Goal: Task Accomplishment & Management: Use online tool/utility

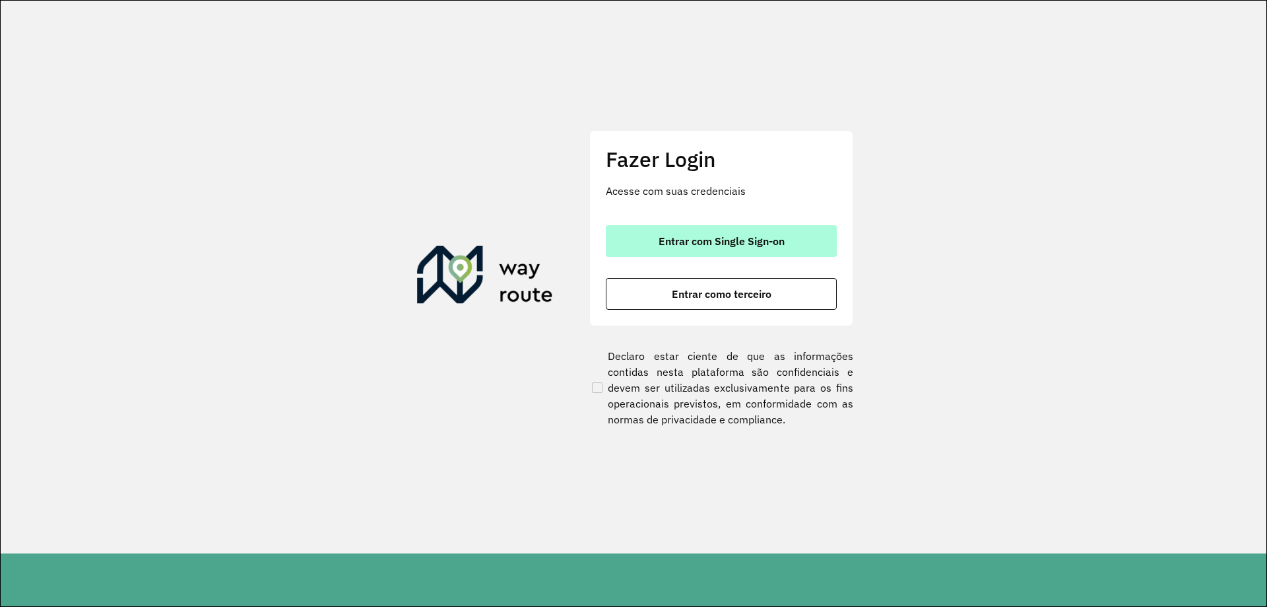
click at [752, 248] on button "Entrar com Single Sign-on" at bounding box center [721, 241] width 231 height 32
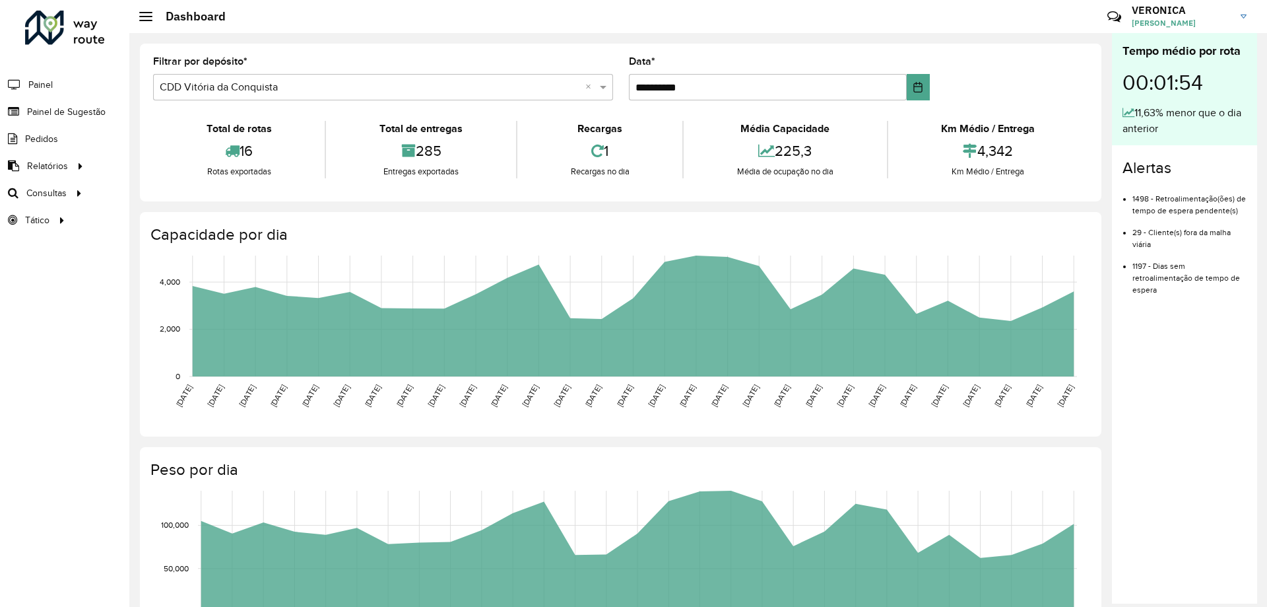
click at [219, 174] on div "Rotas exportadas" at bounding box center [238, 171] width 165 height 13
click at [172, 197] on span "Roteirização" at bounding box center [176, 193] width 53 height 14
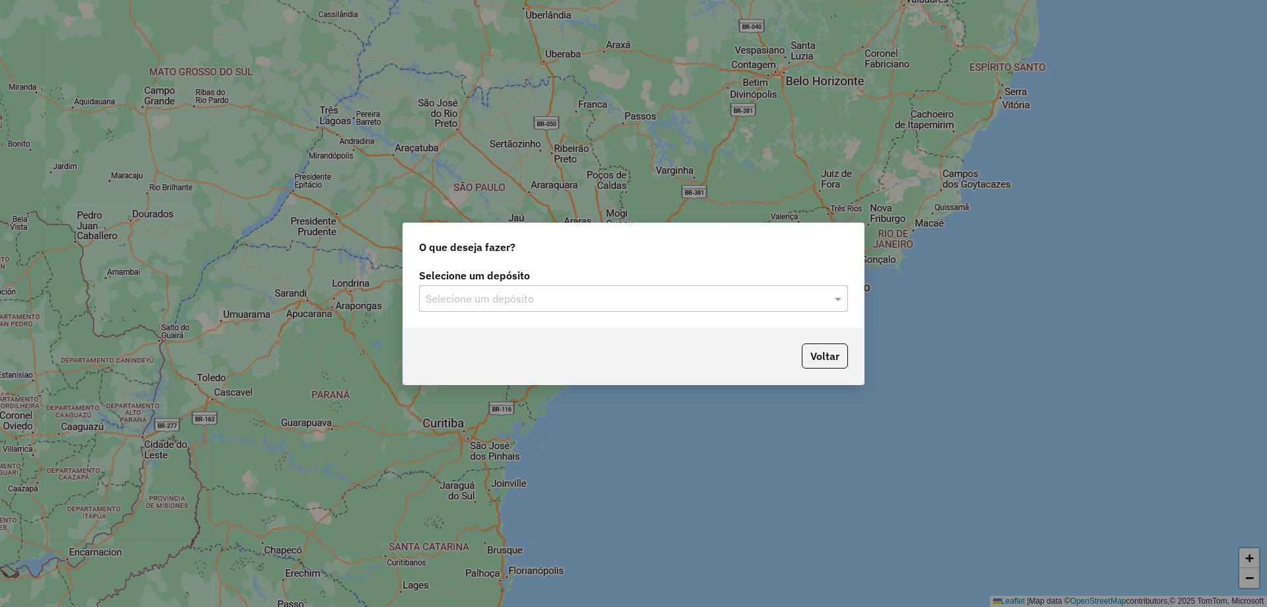
click at [526, 302] on input "text" at bounding box center [620, 299] width 389 height 16
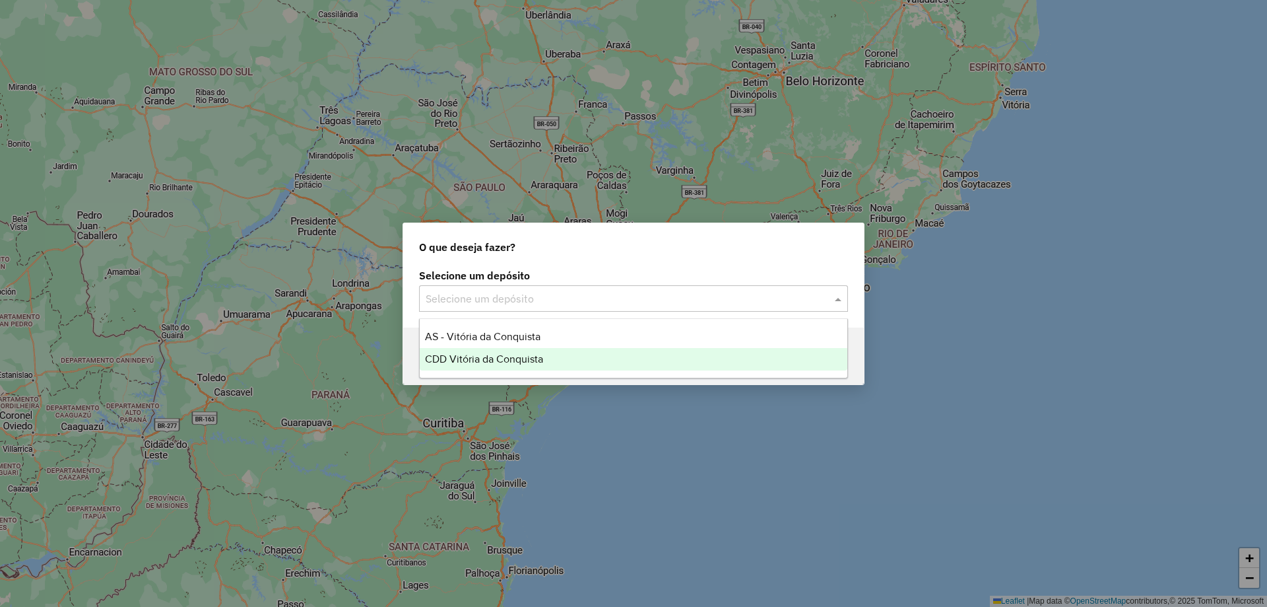
click at [485, 361] on span "CDD Vitória da Conquista" at bounding box center [484, 358] width 118 height 11
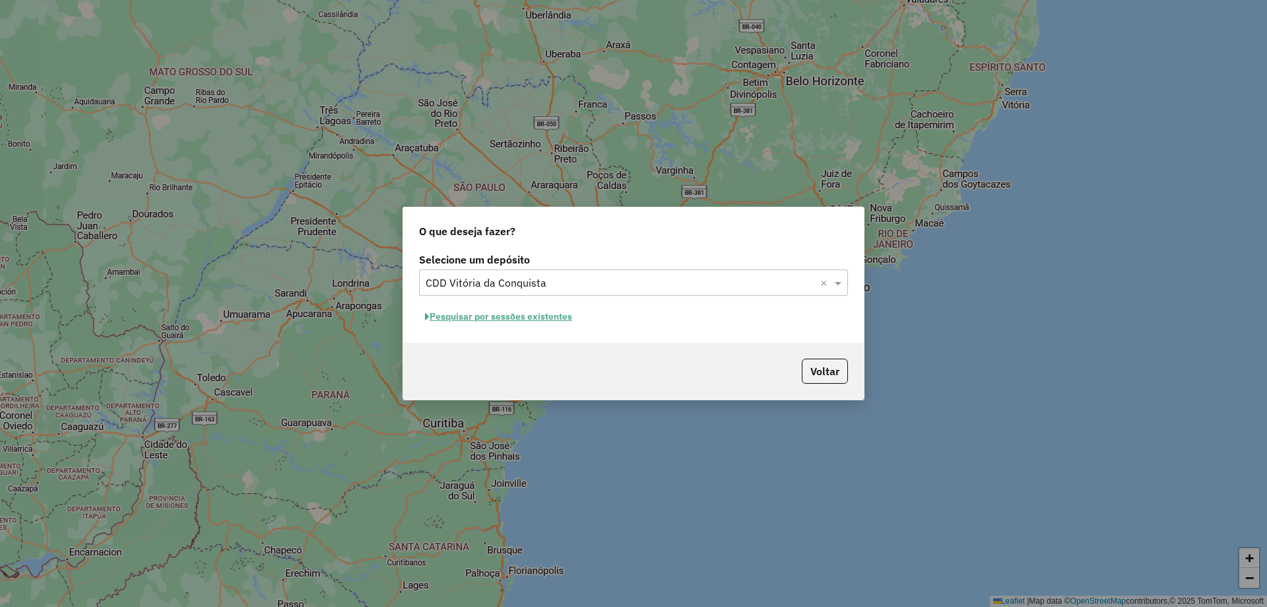
click at [532, 312] on button "Pesquisar por sessões existentes" at bounding box center [498, 316] width 159 height 20
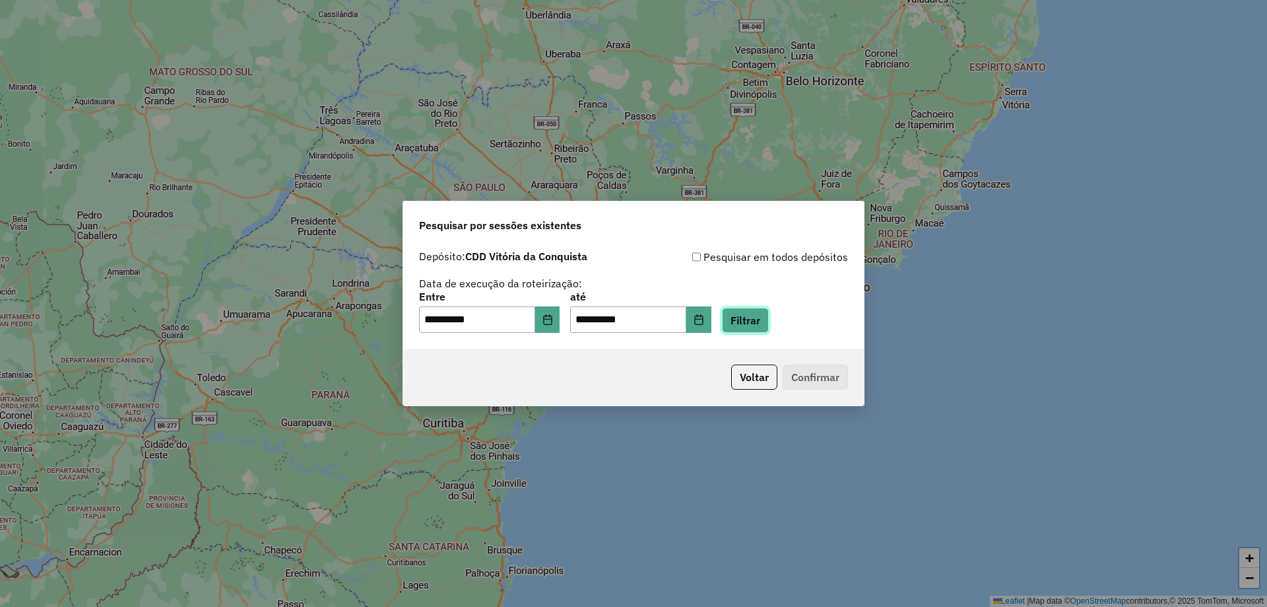
click at [769, 318] on button "Filtrar" at bounding box center [745, 320] width 47 height 25
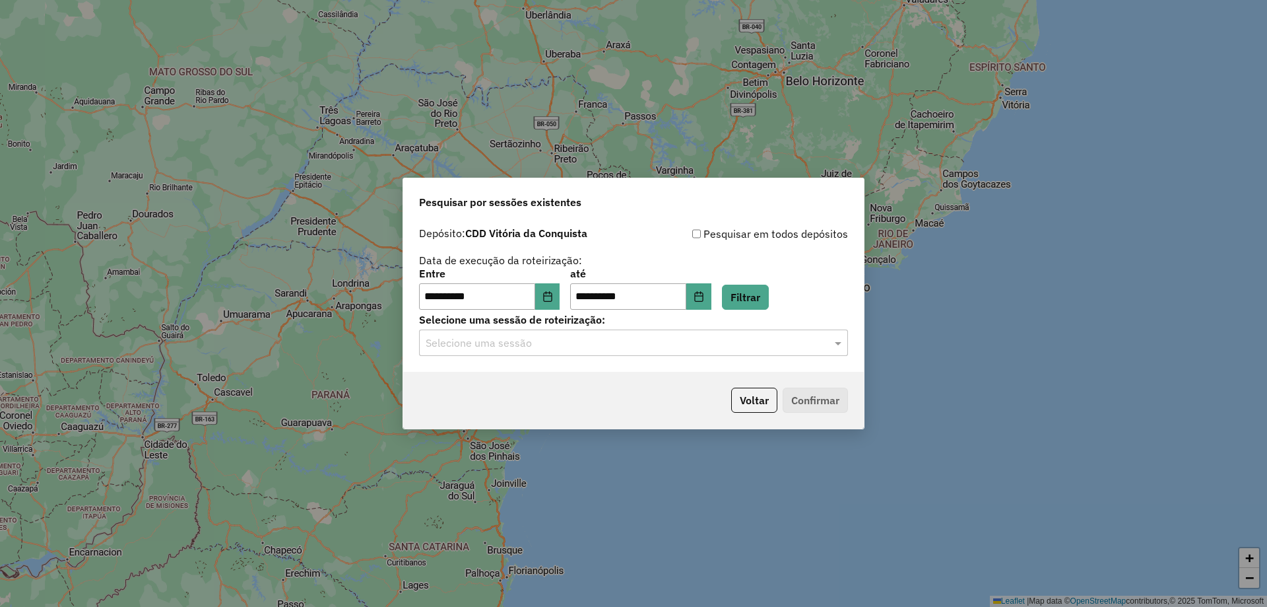
click at [580, 346] on input "text" at bounding box center [620, 343] width 389 height 16
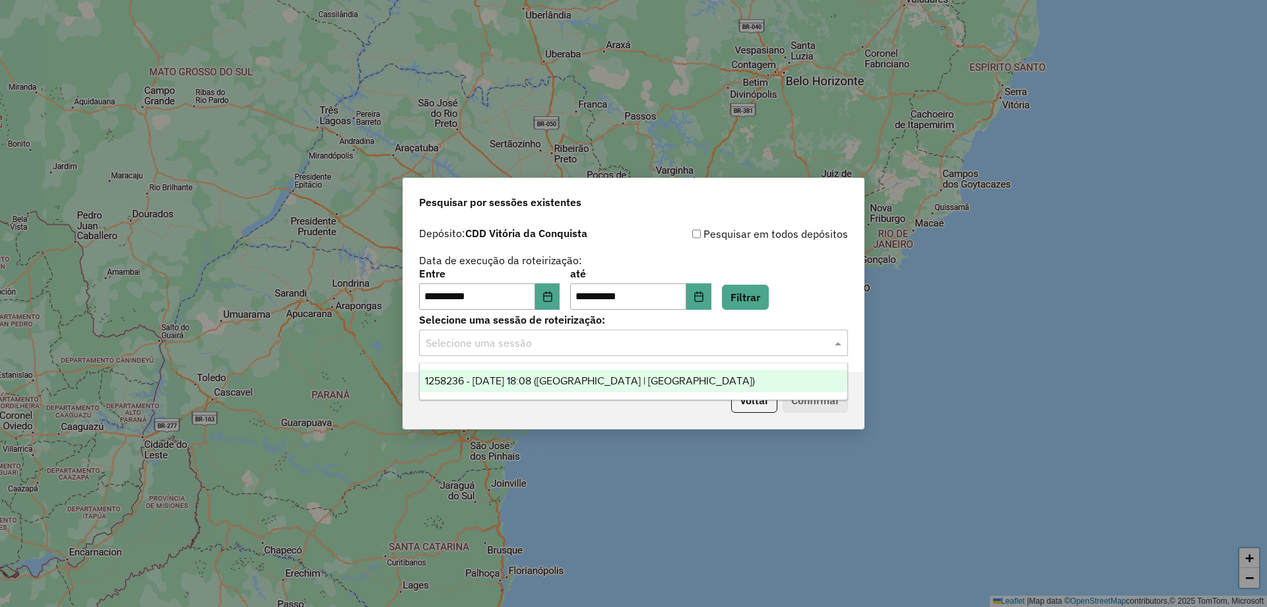
click at [496, 375] on span "1258236 - 03/09/2025 18:08 (Rota | AS)" at bounding box center [590, 380] width 330 height 11
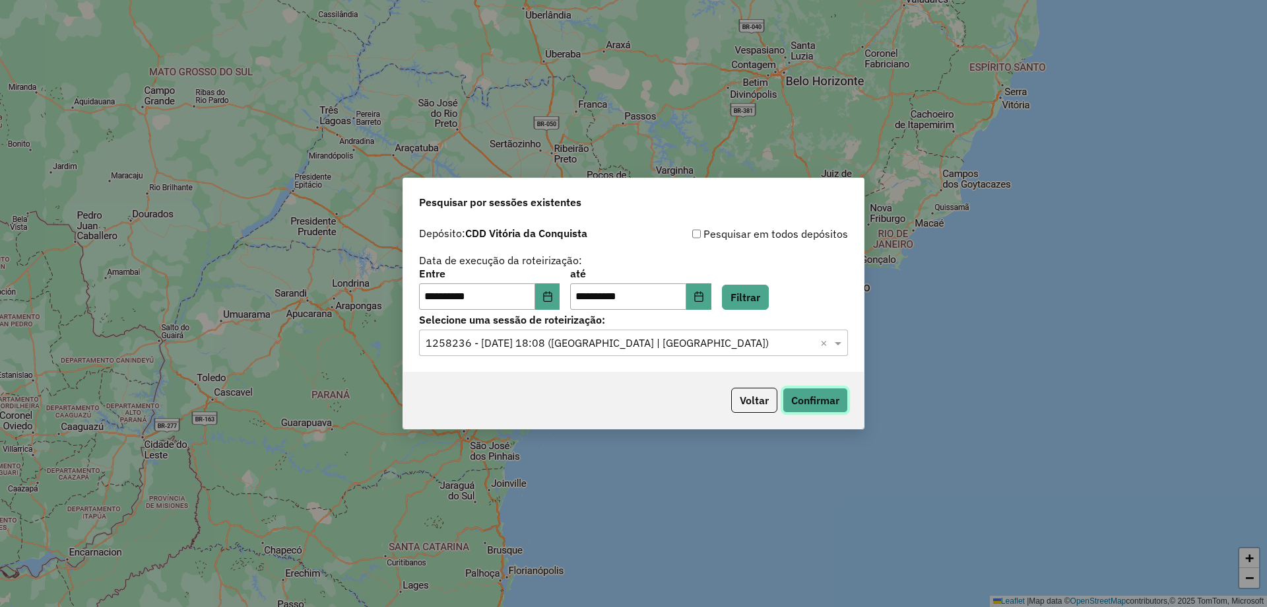
click at [841, 405] on button "Confirmar" at bounding box center [815, 399] width 65 height 25
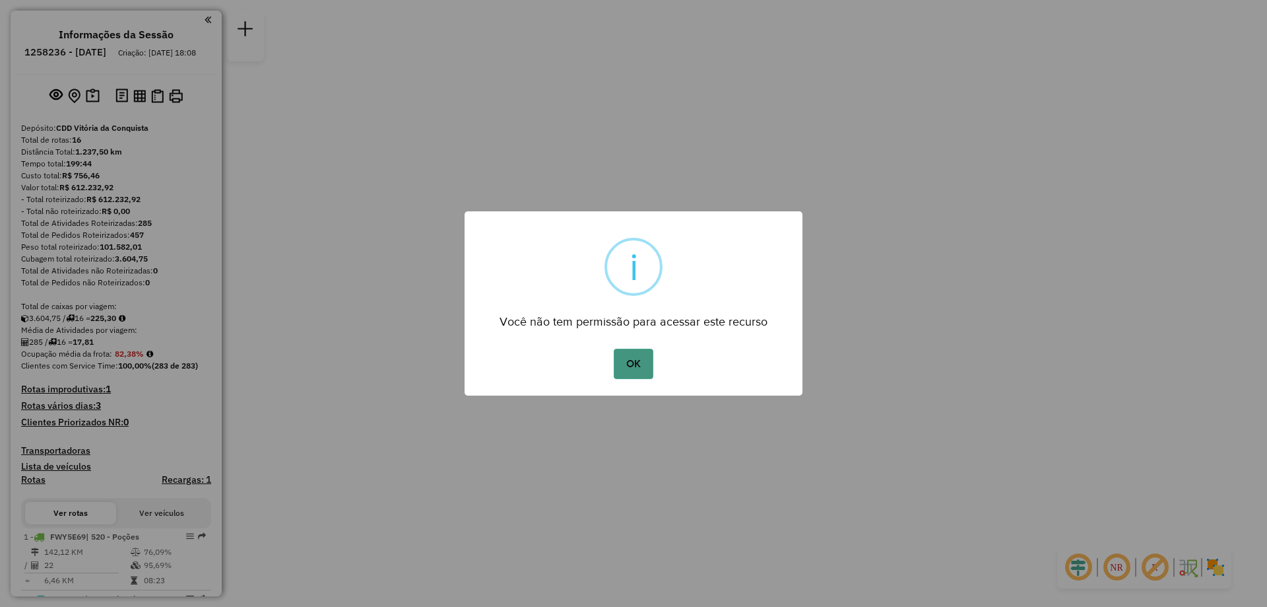
click at [626, 364] on button "OK" at bounding box center [633, 364] width 39 height 30
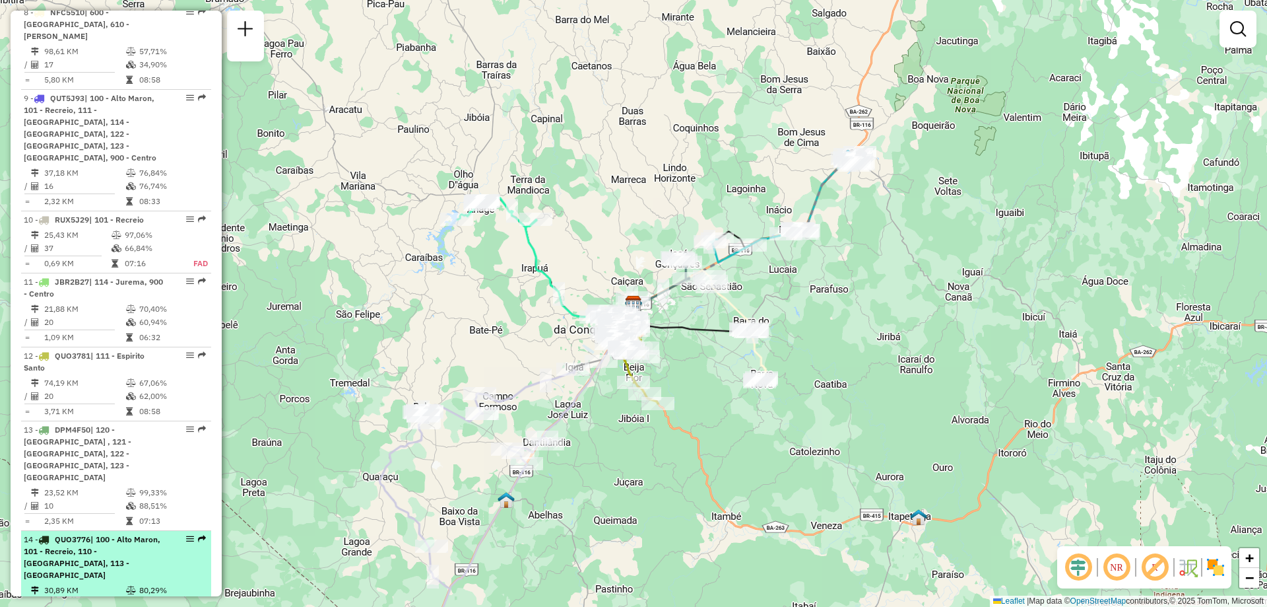
scroll to position [1182, 0]
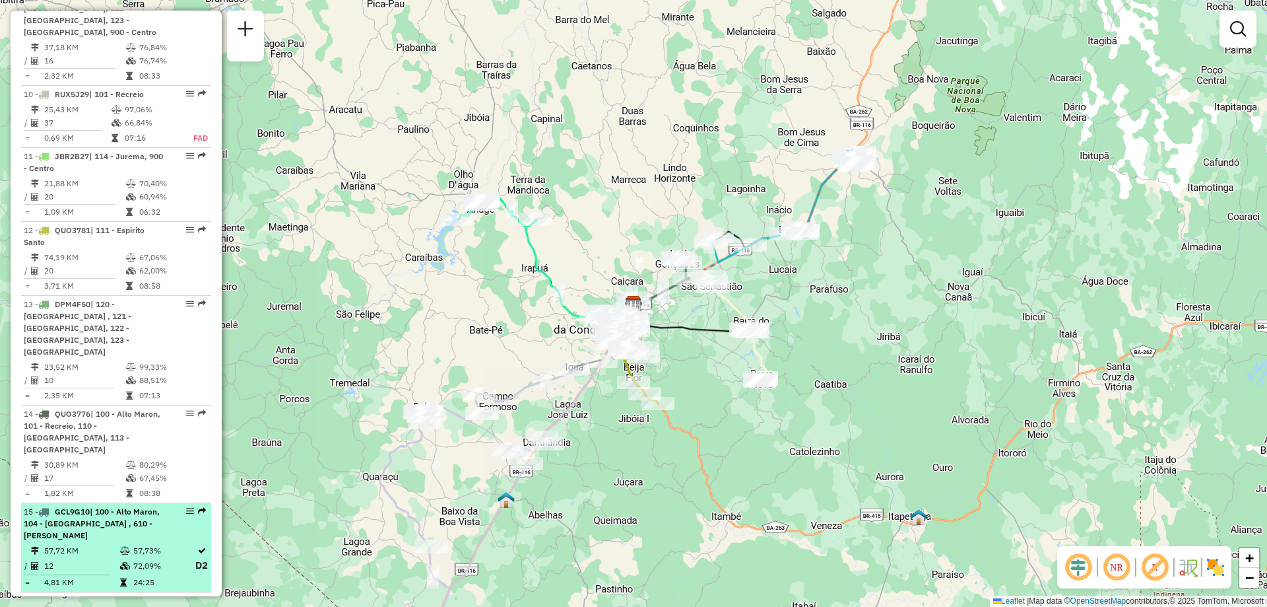
click at [104, 506] on div "15 - GCL9G10 | 100 - [GEOGRAPHIC_DATA], 104 - [GEOGRAPHIC_DATA] , 610 - [PERSON…" at bounding box center [94, 524] width 140 height 36
select select "**********"
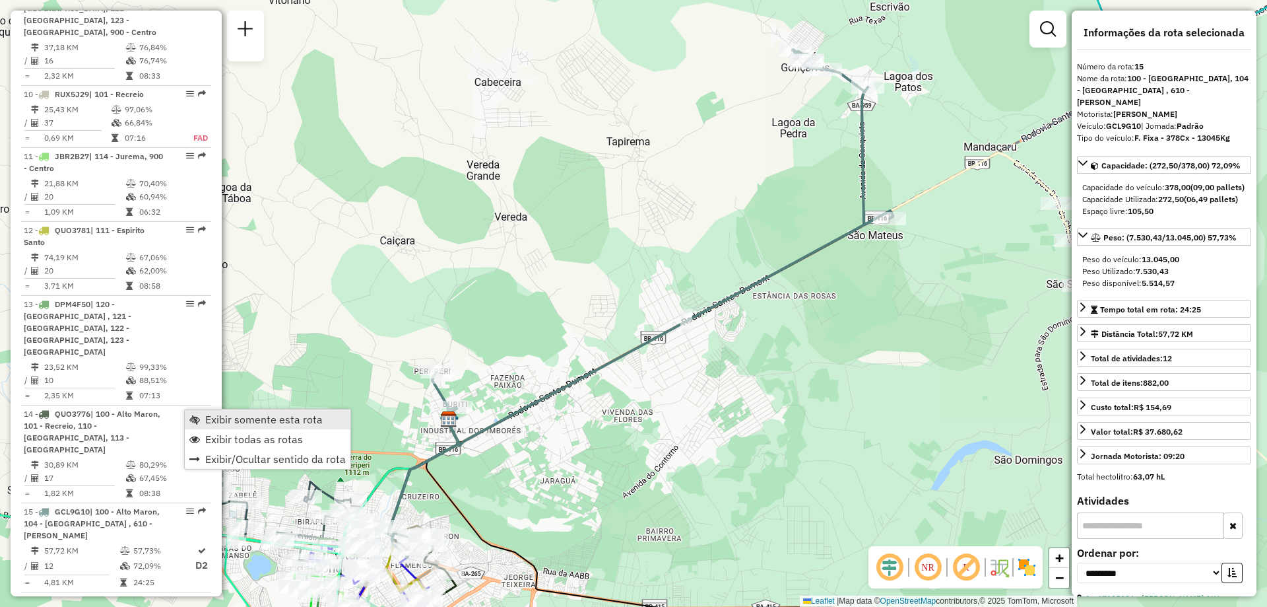
click at [200, 424] on link "Exibir somente esta rota" at bounding box center [268, 419] width 166 height 20
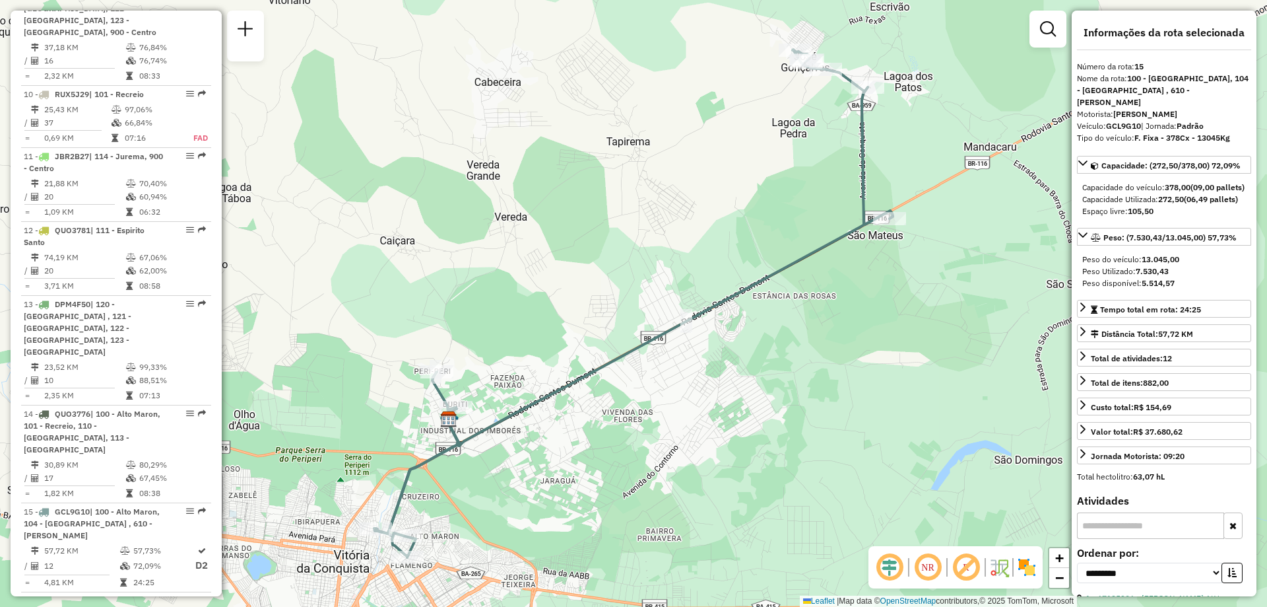
click at [931, 570] on em at bounding box center [928, 567] width 32 height 32
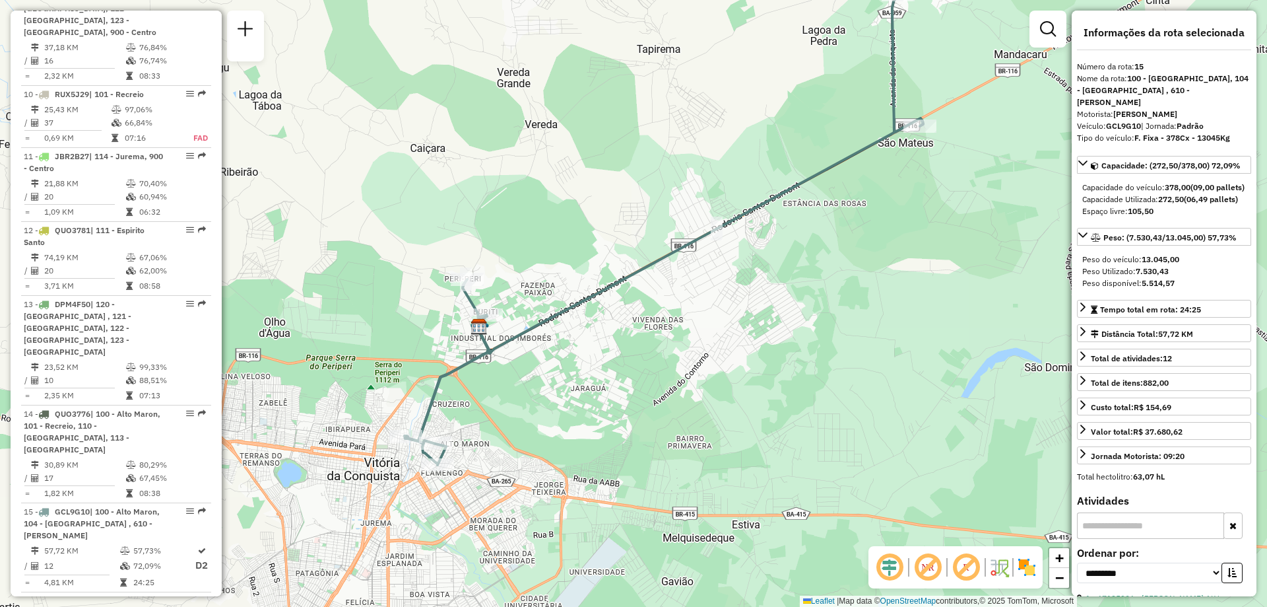
drag, startPoint x: 494, startPoint y: 312, endPoint x: 533, endPoint y: 215, distance: 104.3
click at [532, 215] on div "Janela de atendimento Grade de atendimento Capacidade Transportadoras Veículos …" at bounding box center [633, 303] width 1267 height 607
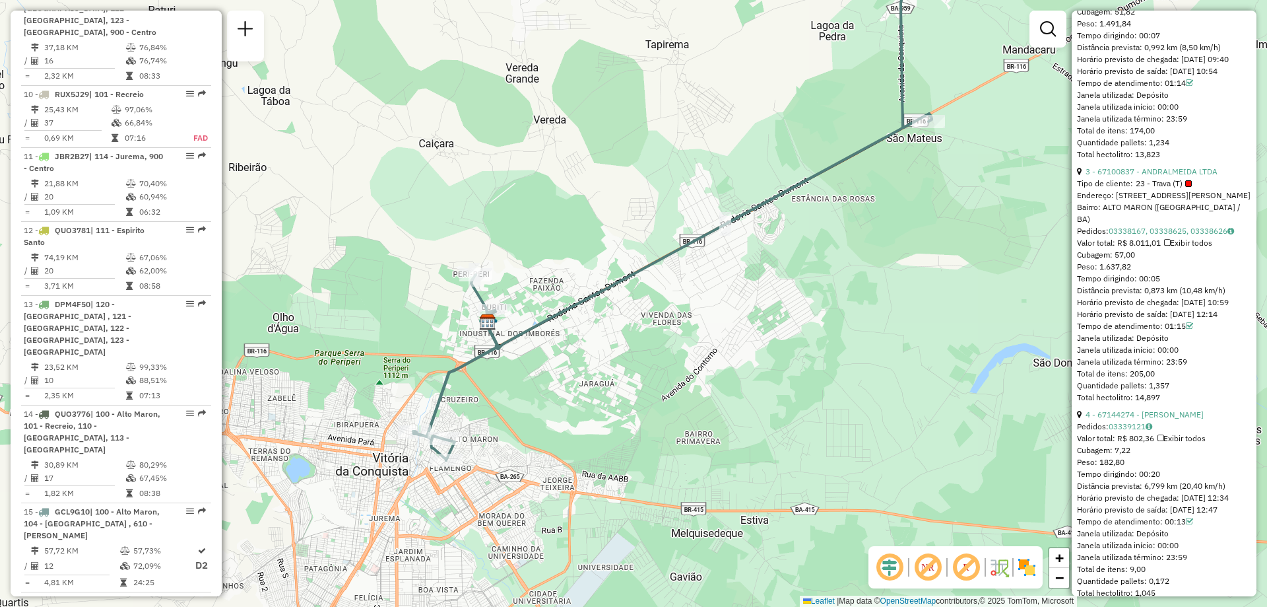
scroll to position [726, 0]
